Goal: Task Accomplishment & Management: Manage account settings

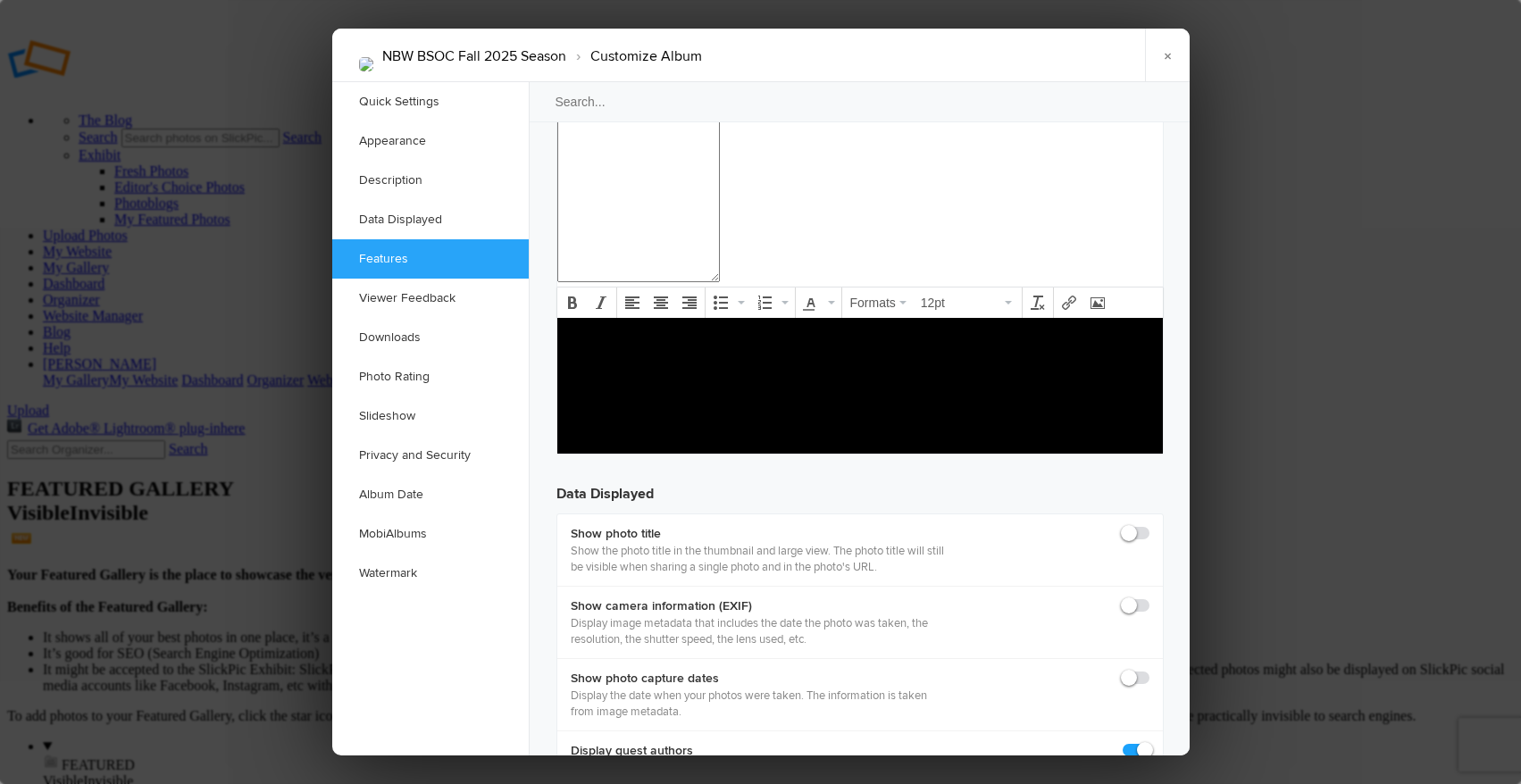
scroll to position [2137, 0]
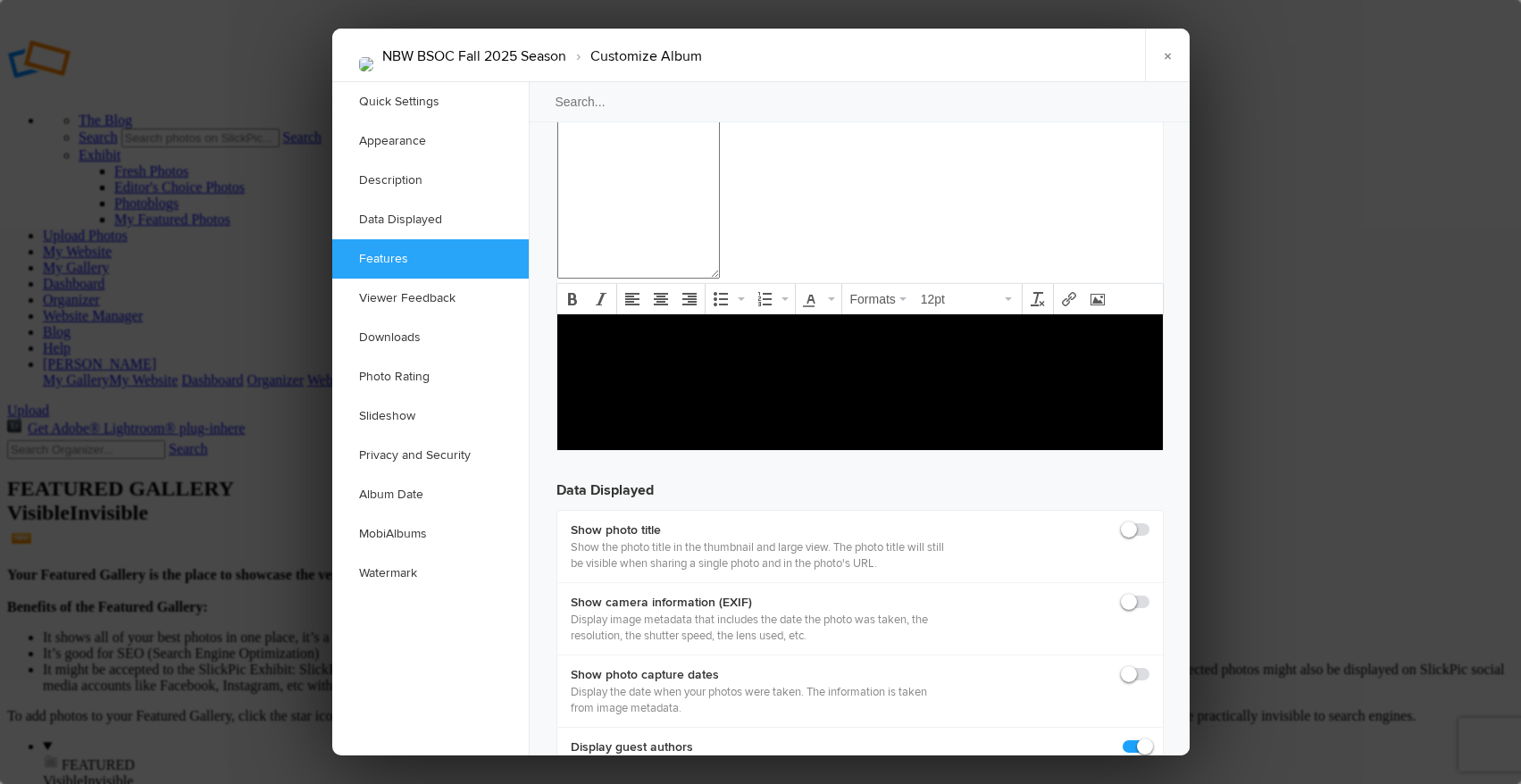
checkbox input "false"
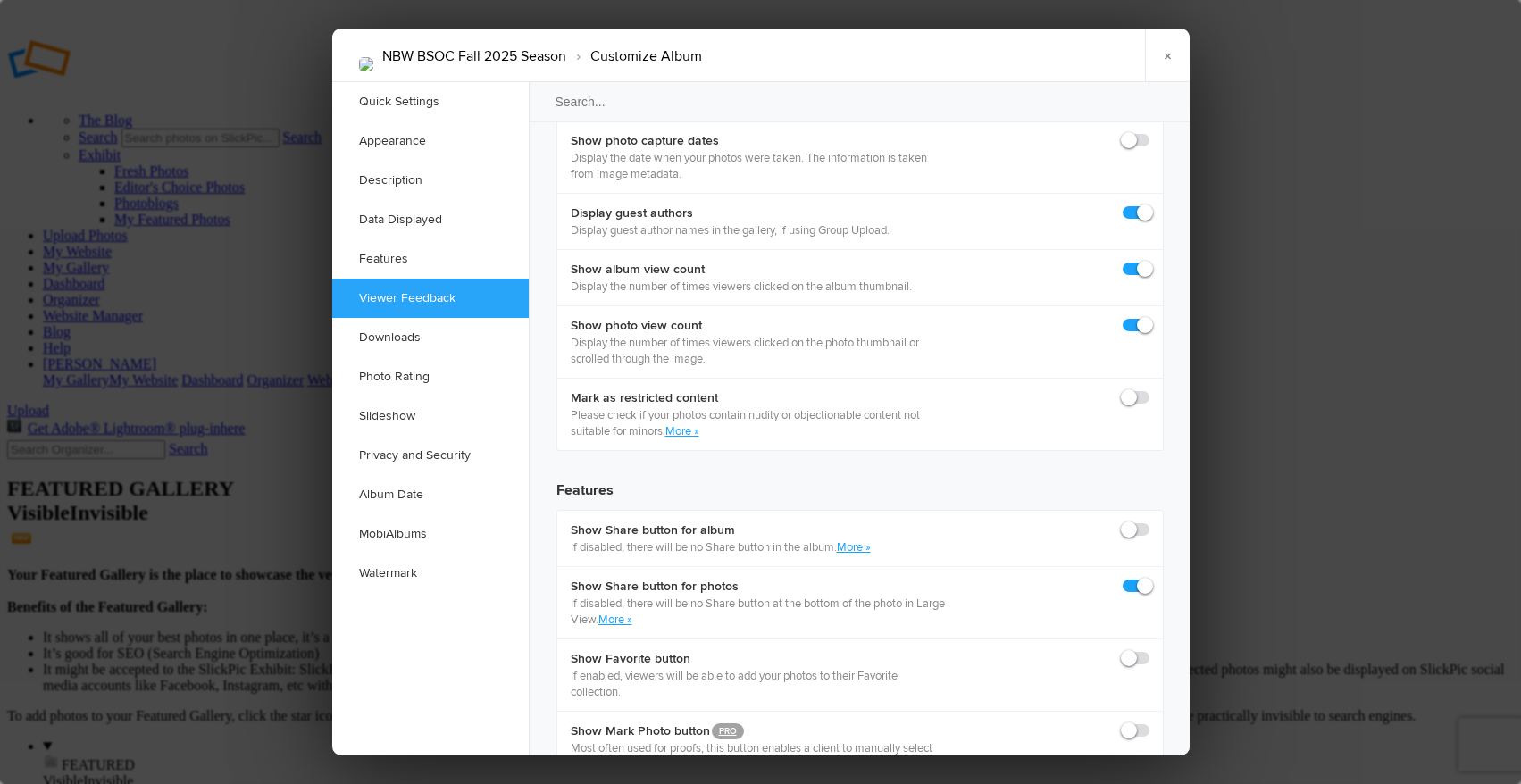
scroll to position [2689, 0]
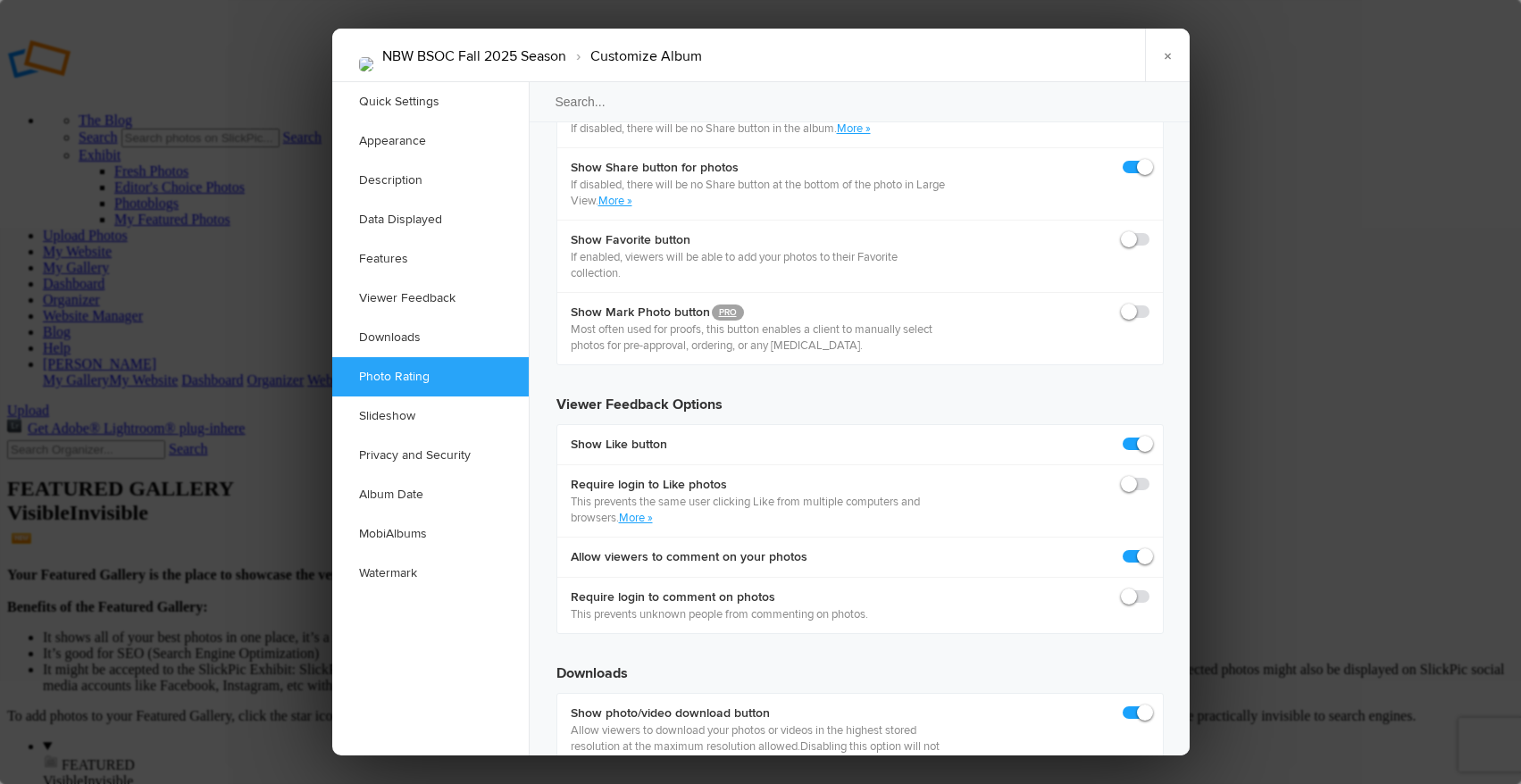
scroll to position [3091, 0]
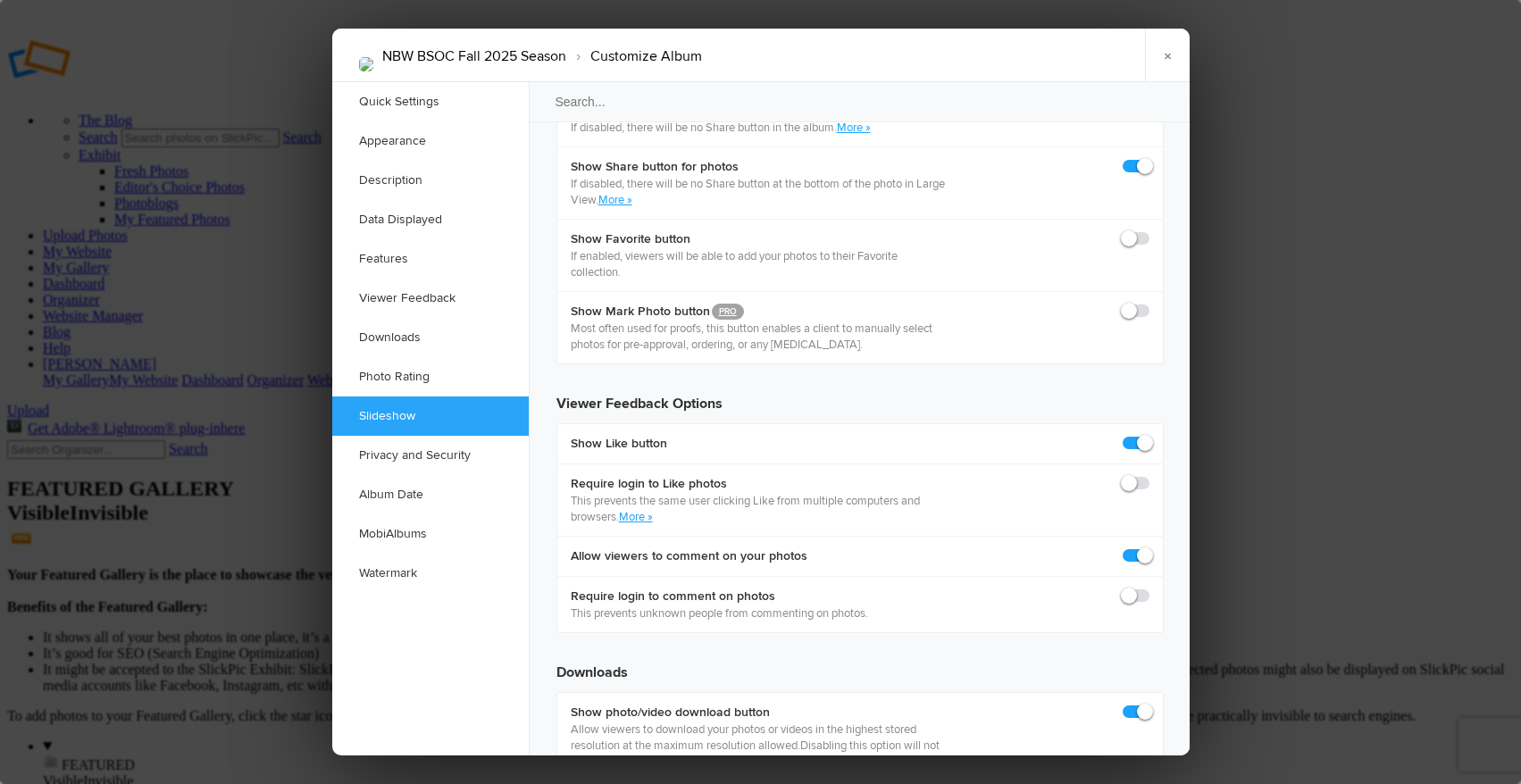
checkbox input "false"
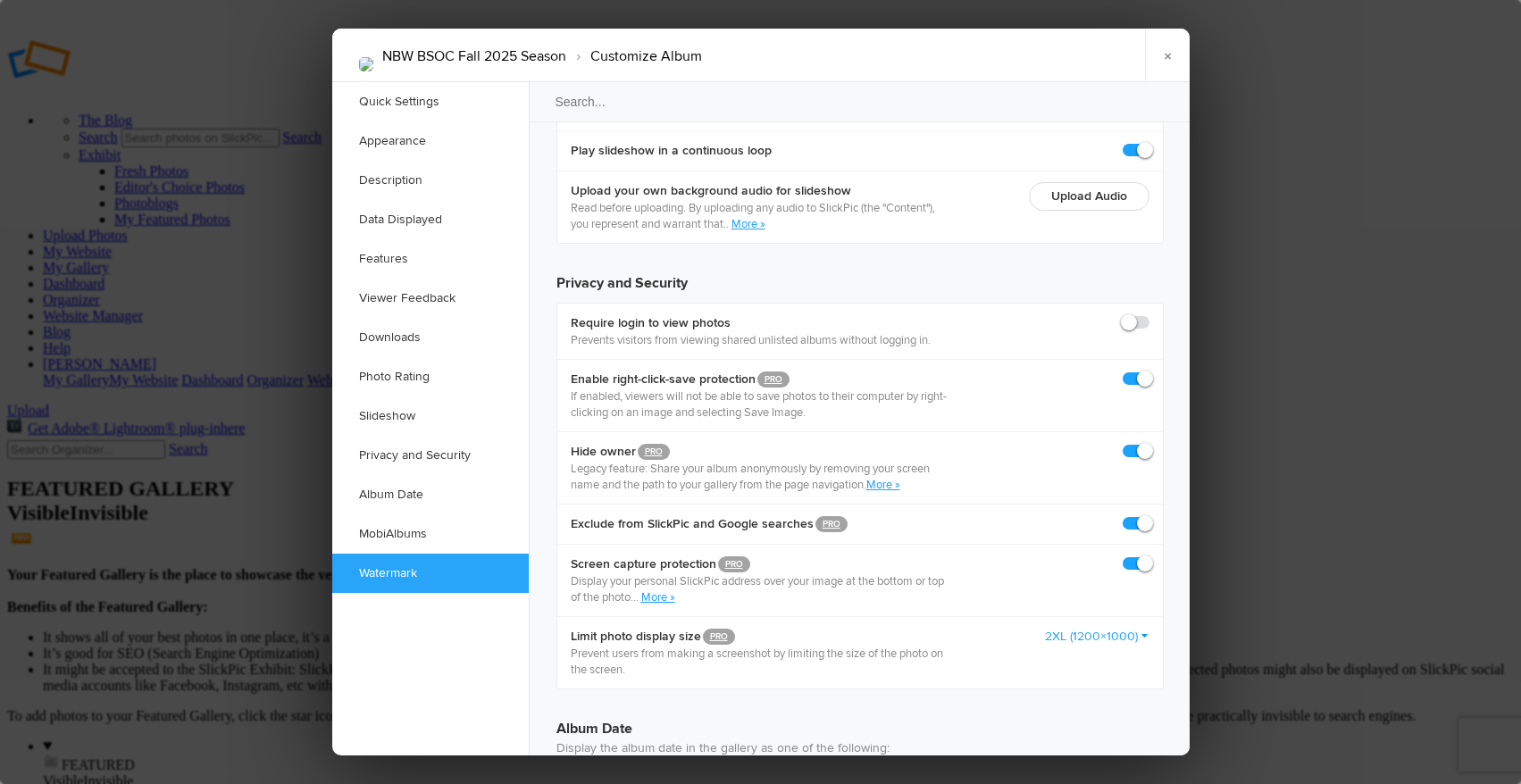
scroll to position [4258, 0]
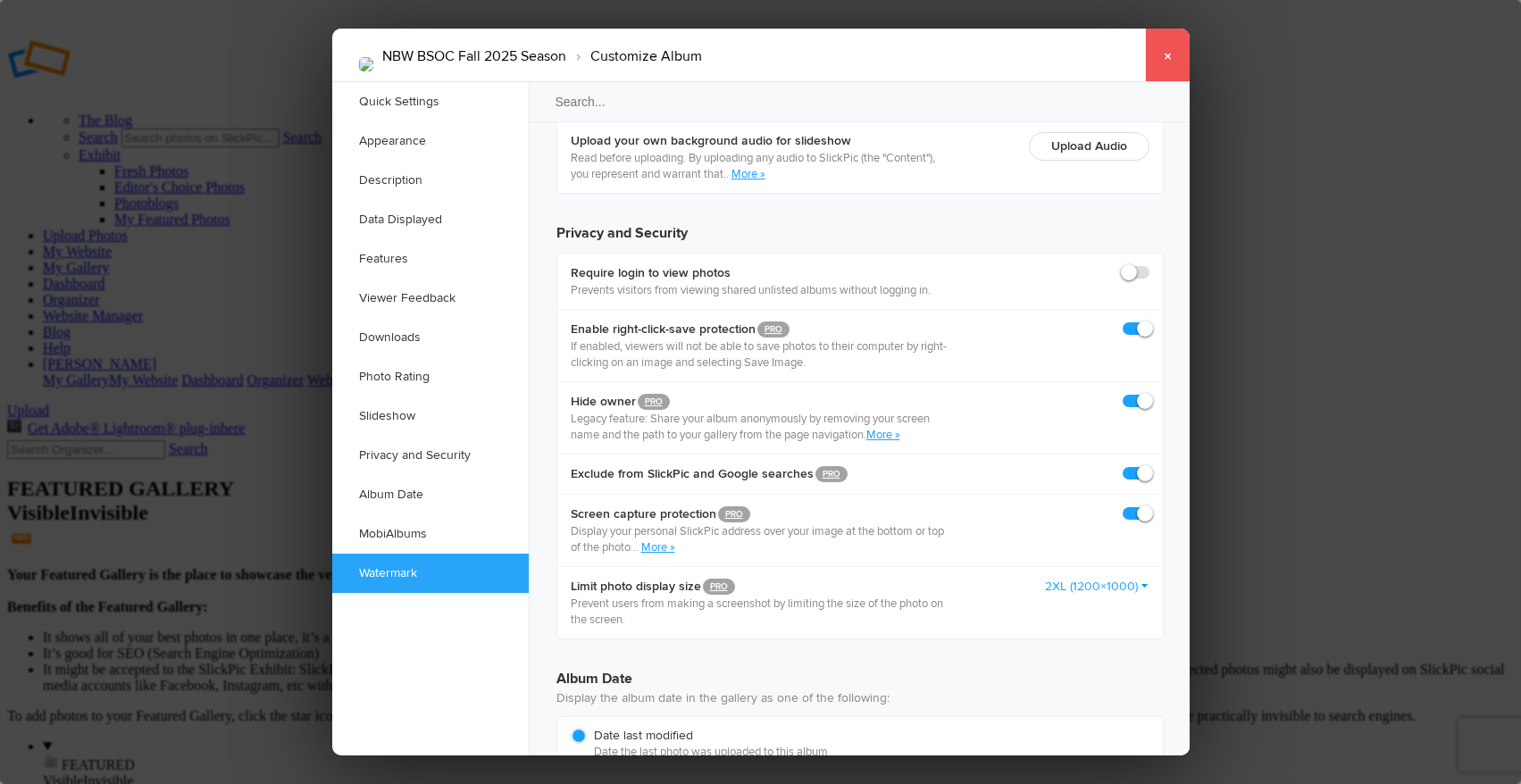
click at [1168, 53] on link "×" at bounding box center [1167, 55] width 44 height 53
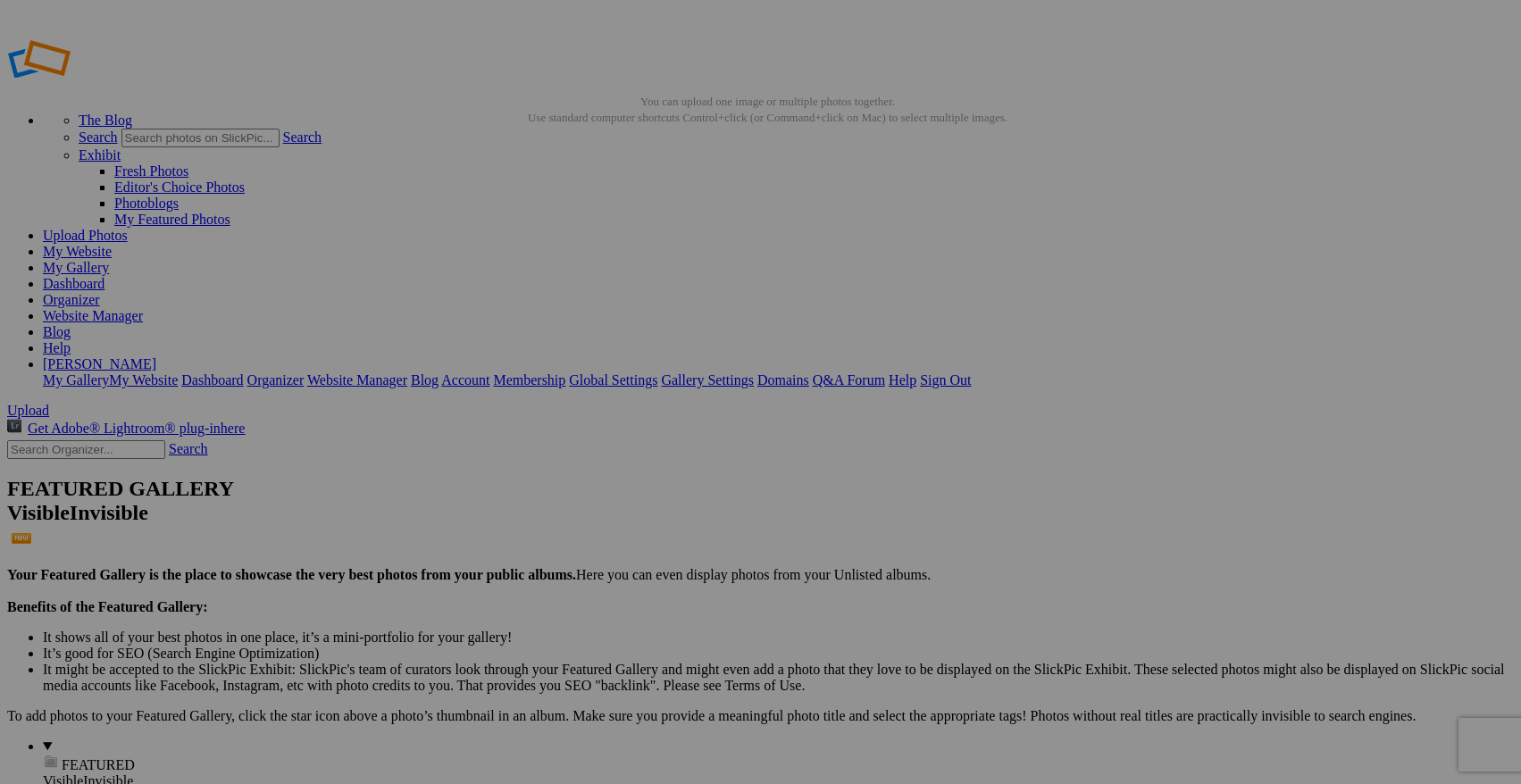
click at [885, 373] on link "Q&A Forum" at bounding box center [848, 380] width 72 height 15
